Goal: Communication & Community: Answer question/provide support

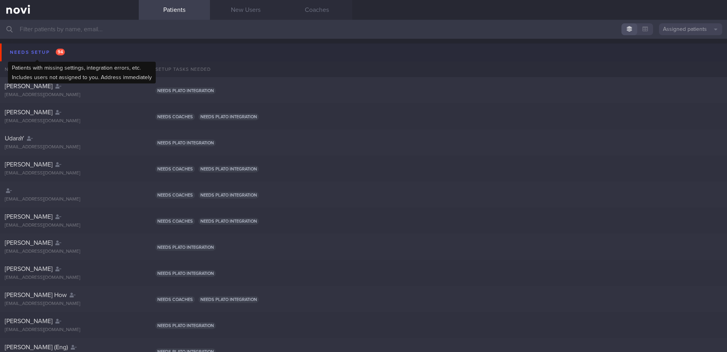
click at [30, 54] on div "Needs setup 94" at bounding box center [37, 52] width 59 height 11
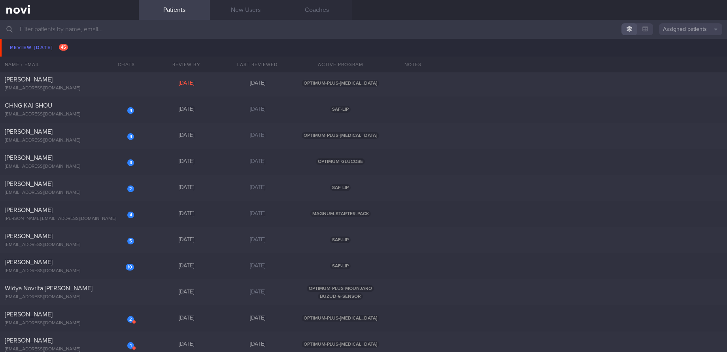
scroll to position [852, 0]
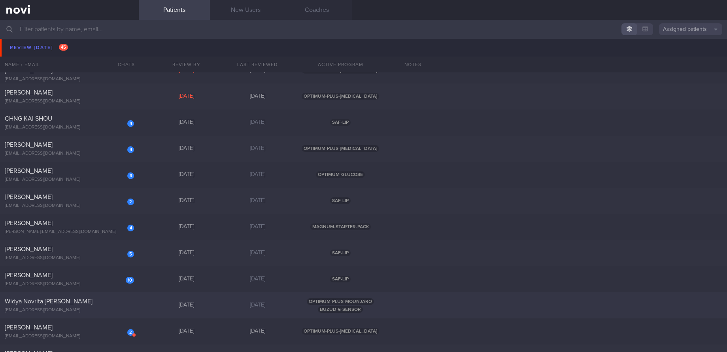
click at [42, 299] on span "Widya Novrita [PERSON_NAME]" at bounding box center [49, 301] width 88 height 6
select select "8"
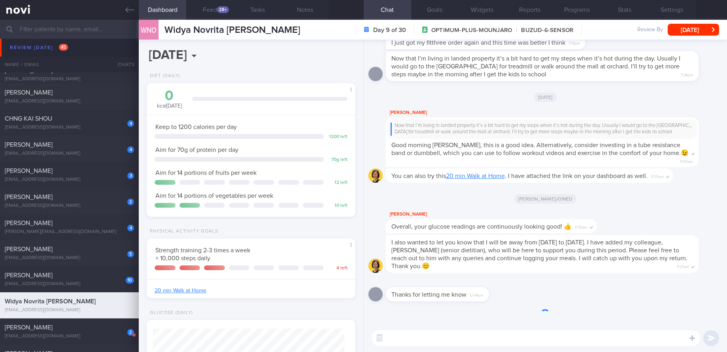
scroll to position [106, 189]
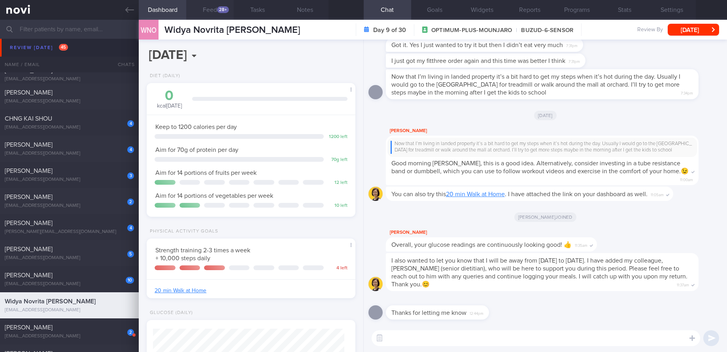
click at [219, 11] on div "28+" at bounding box center [223, 9] width 12 height 7
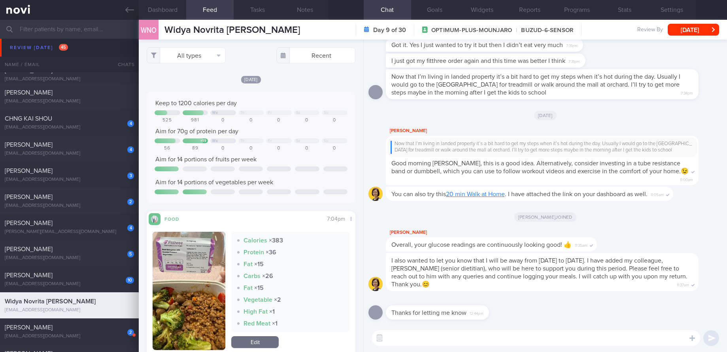
click at [549, 338] on textarea at bounding box center [536, 338] width 329 height 16
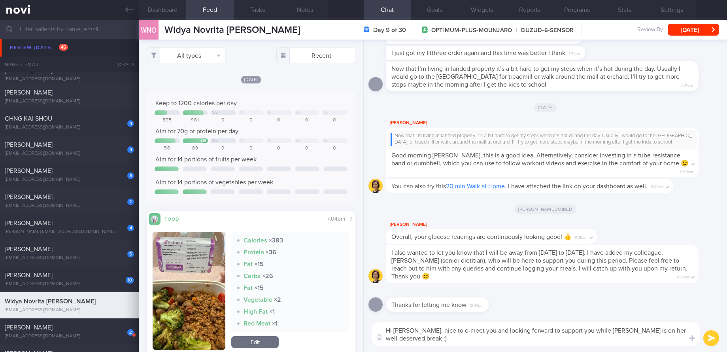
drag, startPoint x: 393, startPoint y: 341, endPoint x: 387, endPoint y: 330, distance: 12.9
click at [387, 330] on textarea "Hi [PERSON_NAME], nice to e-meet you and looking forward to support you while […" at bounding box center [536, 334] width 329 height 24
type textarea "Hi [PERSON_NAME], nice to e-meet you and looking forward to support you while […"
click at [713, 338] on button "submit" at bounding box center [712, 338] width 16 height 16
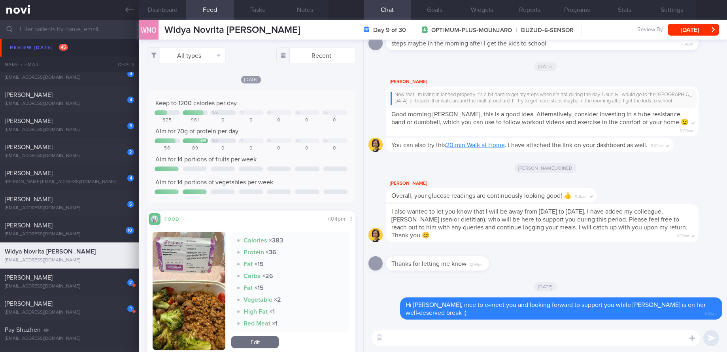
scroll to position [852, 0]
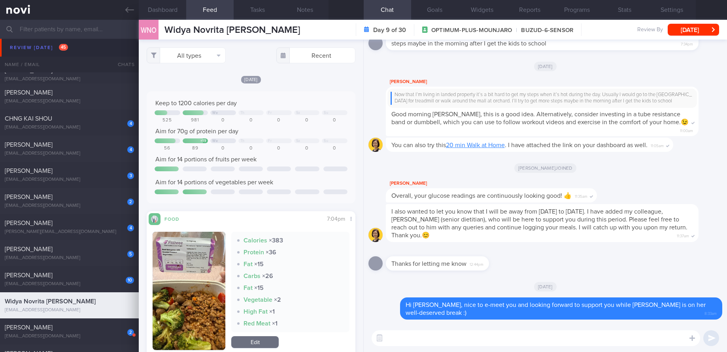
click at [87, 34] on input "text" at bounding box center [363, 29] width 727 height 19
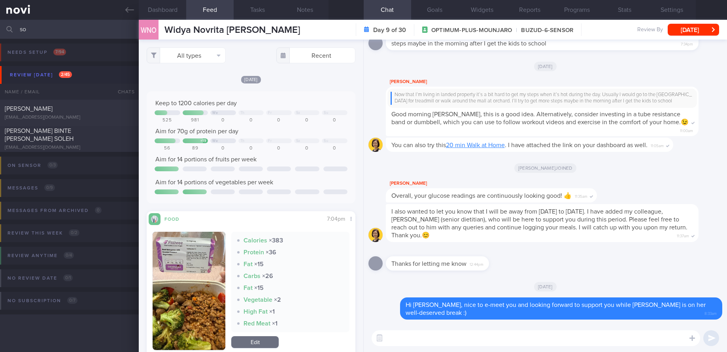
type input "s"
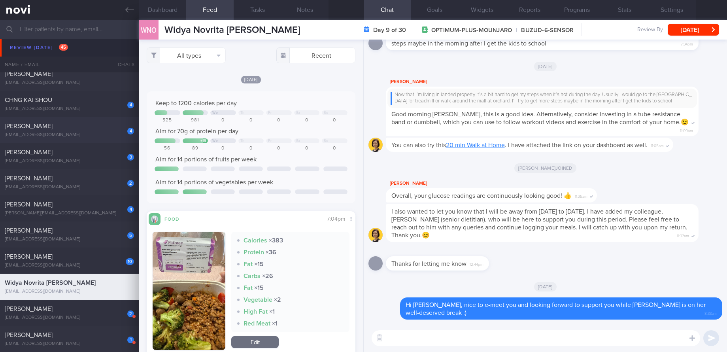
scroll to position [831, 0]
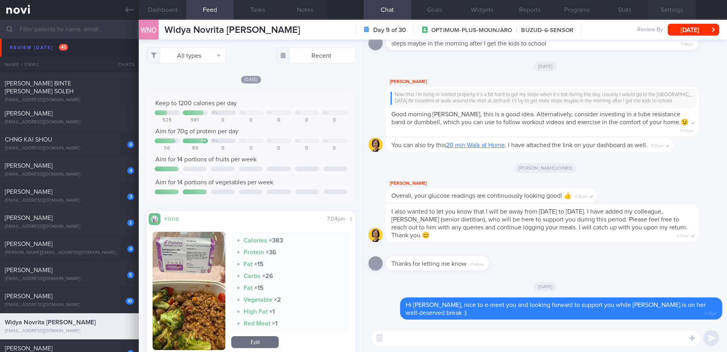
click at [668, 12] on button "Settings" at bounding box center [672, 10] width 47 height 20
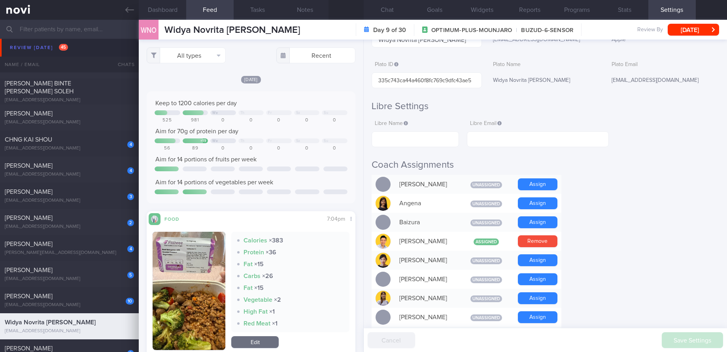
scroll to position [158, 0]
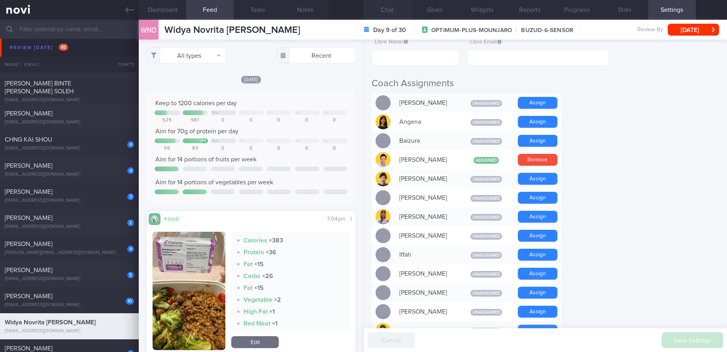
click at [381, 10] on button "Chat" at bounding box center [387, 10] width 47 height 20
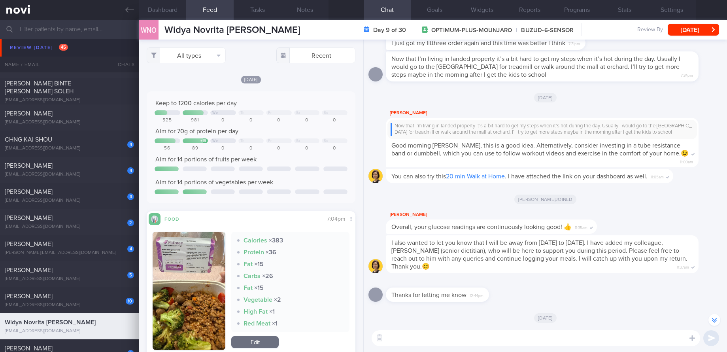
scroll to position [-80, 0]
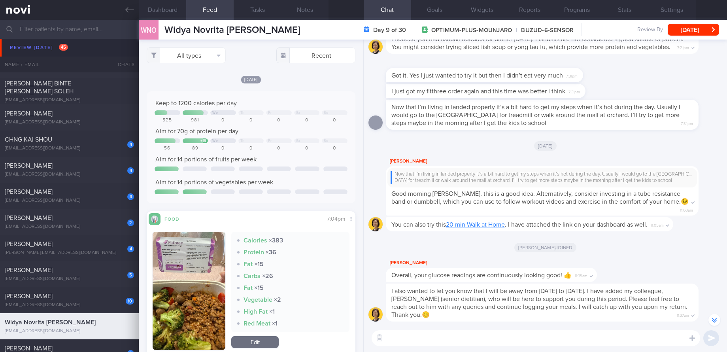
click at [188, 251] on img "button" at bounding box center [189, 291] width 73 height 118
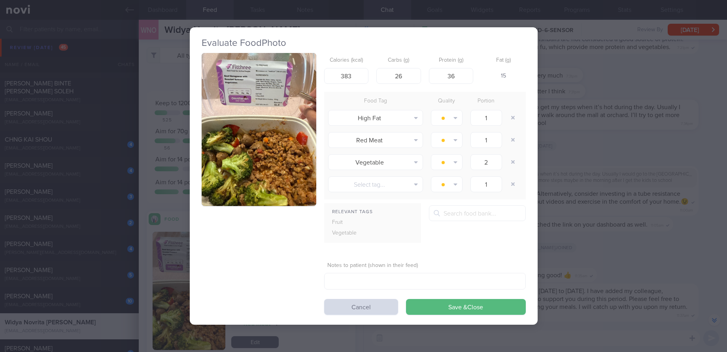
click at [267, 82] on button "button" at bounding box center [259, 129] width 115 height 153
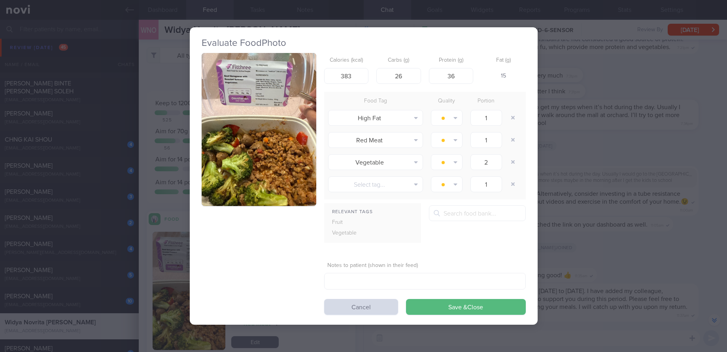
click at [620, 253] on div "Evaluate Food Photo Calories (kcal) 383 Carbs (g) 26 Protein (g) 36 Fat (g) 15 …" at bounding box center [363, 176] width 727 height 352
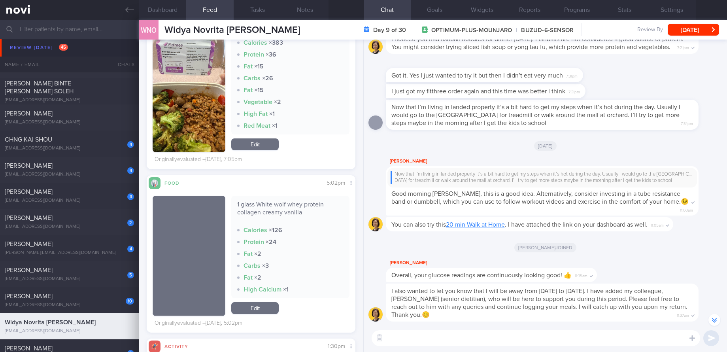
scroll to position [316, 0]
